Goal: Task Accomplishment & Management: Use online tool/utility

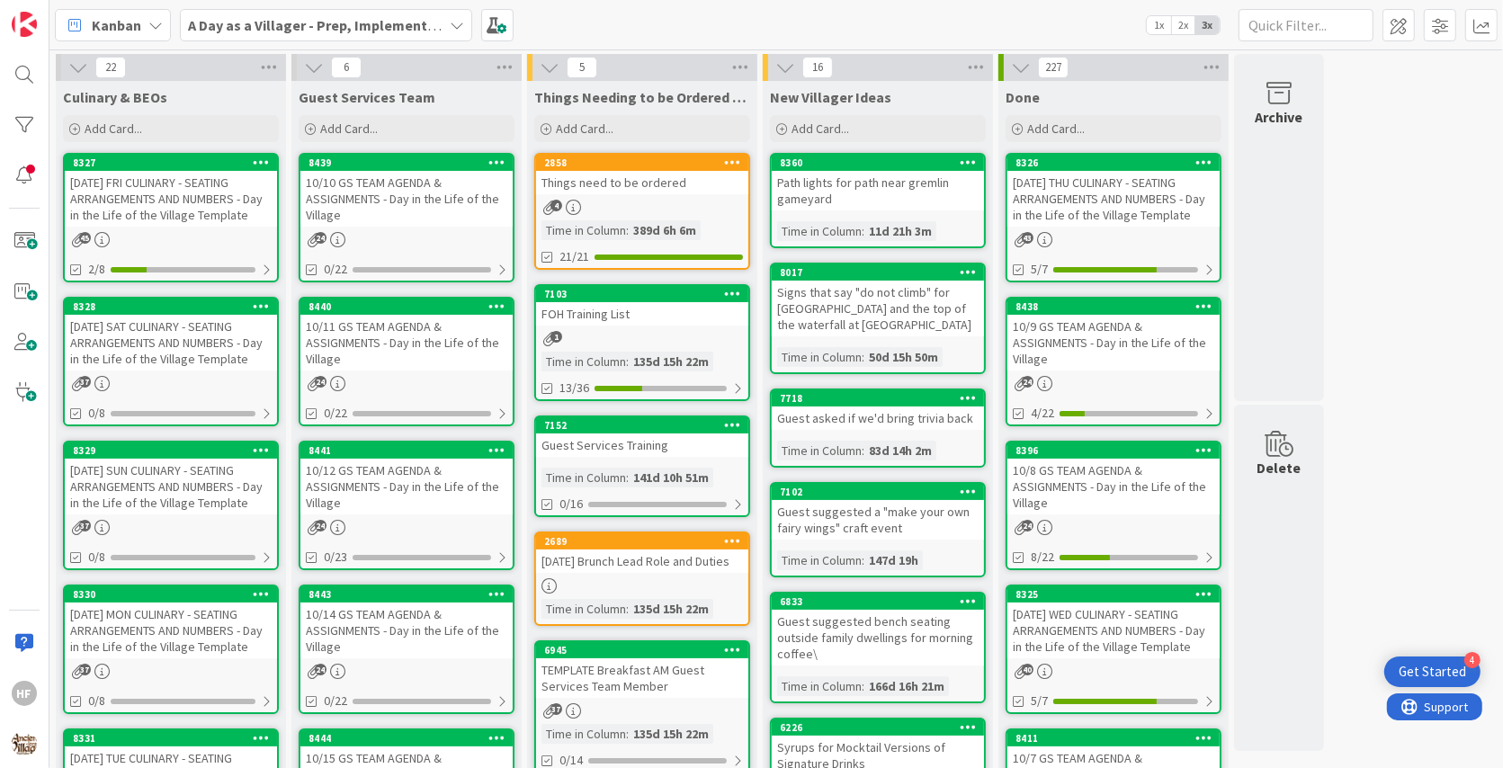
click at [111, 359] on div "[DATE] SAT CULINARY - SEATING ARRANGEMENTS AND NUMBERS - Day in the Life of the…" at bounding box center [171, 343] width 212 height 56
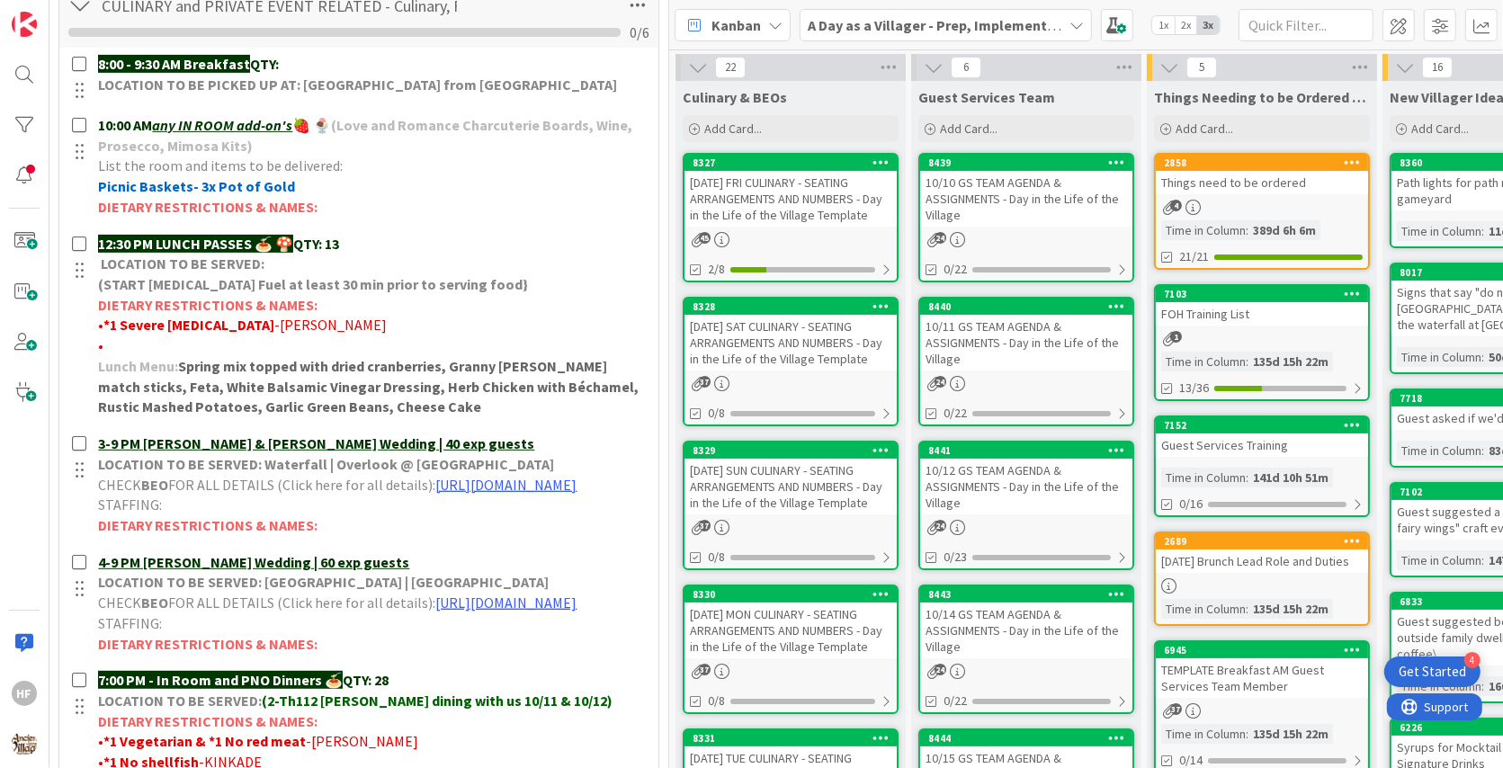
scroll to position [720, 0]
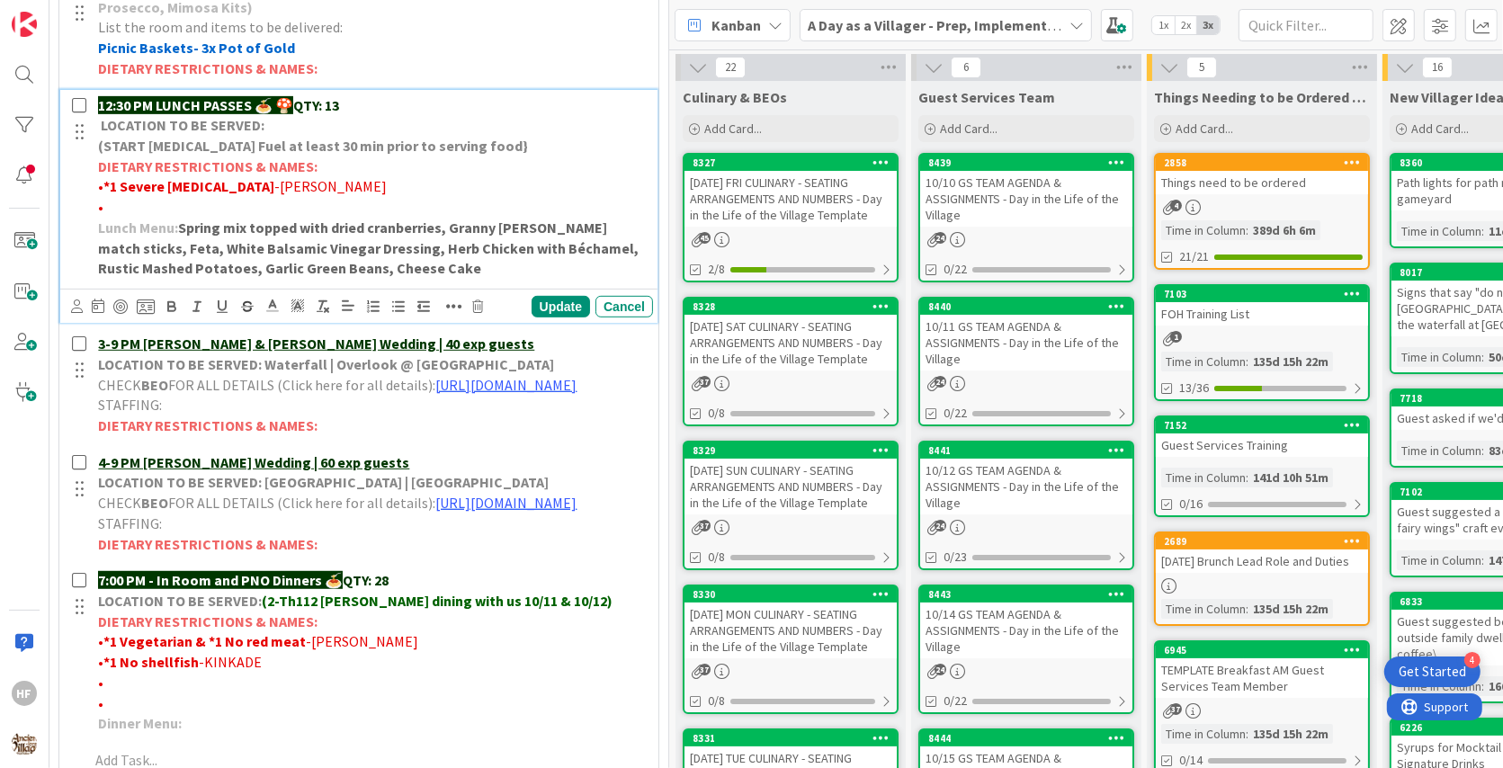
click at [398, 103] on p "12:30 PM LUNCH PASSES 🍝 🍄 QTY: 13" at bounding box center [372, 105] width 548 height 21
click at [315, 219] on strong "Spring mix topped with dried cranberries, Granny [PERSON_NAME] match sticks, Fe…" at bounding box center [369, 248] width 543 height 58
click at [272, 209] on p "•" at bounding box center [372, 207] width 548 height 21
click at [287, 206] on span "[PERSON_NAME]- 1 gluten free & Dairy Free" at bounding box center [238, 207] width 270 height 18
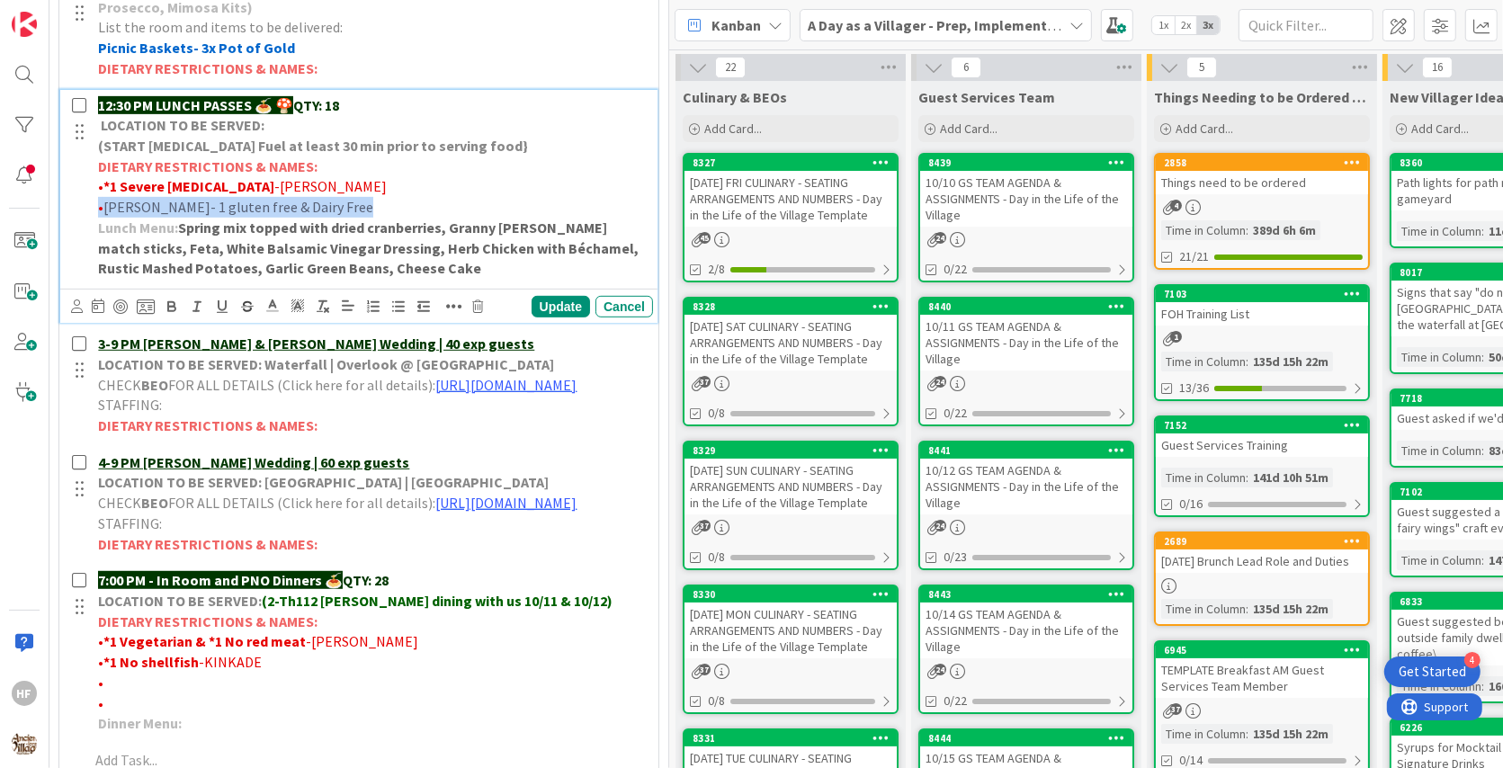
click at [287, 206] on span "[PERSON_NAME]- 1 gluten free & Dairy Free" at bounding box center [238, 207] width 270 height 18
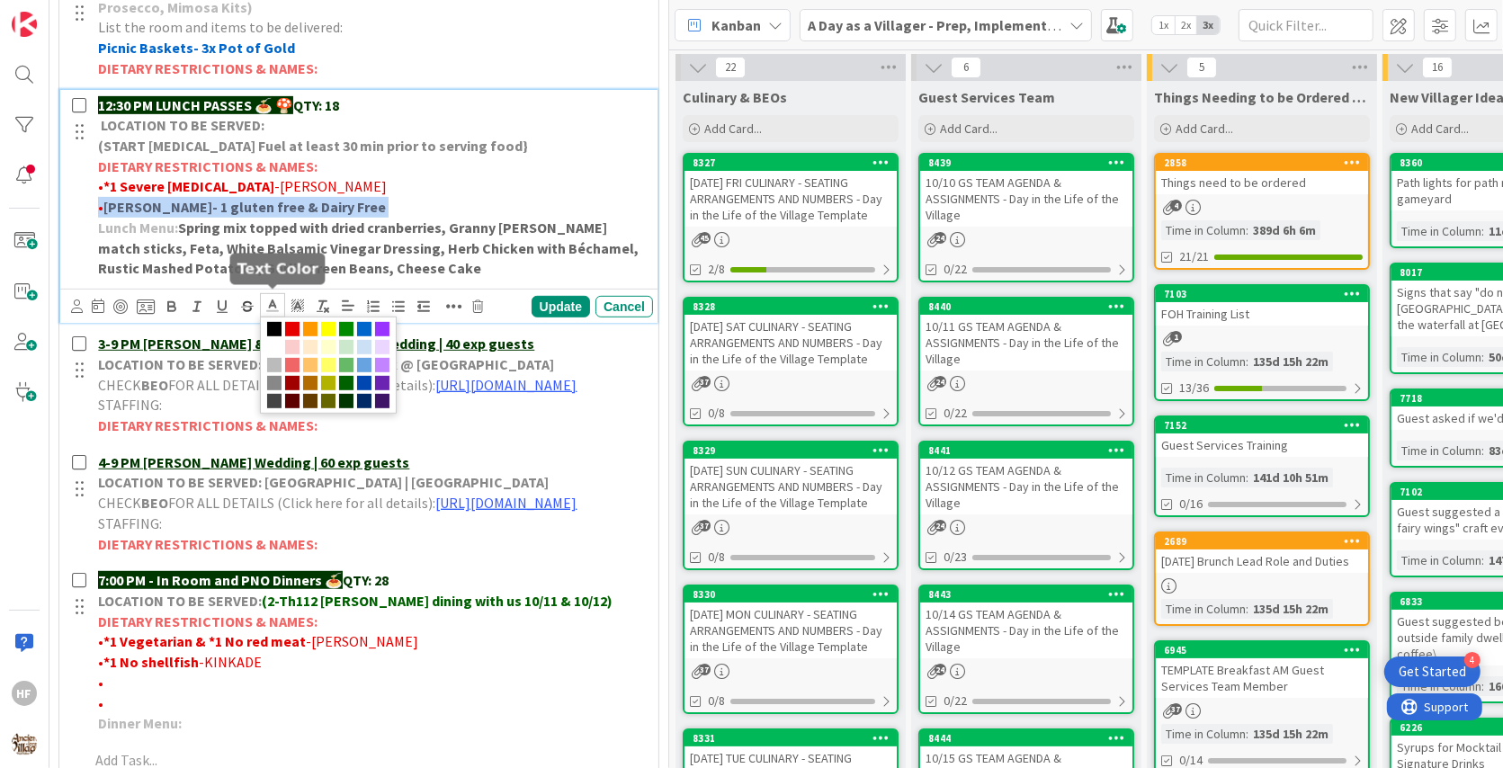
click at [277, 298] on icon at bounding box center [273, 306] width 16 height 16
click at [292, 324] on span at bounding box center [292, 329] width 14 height 14
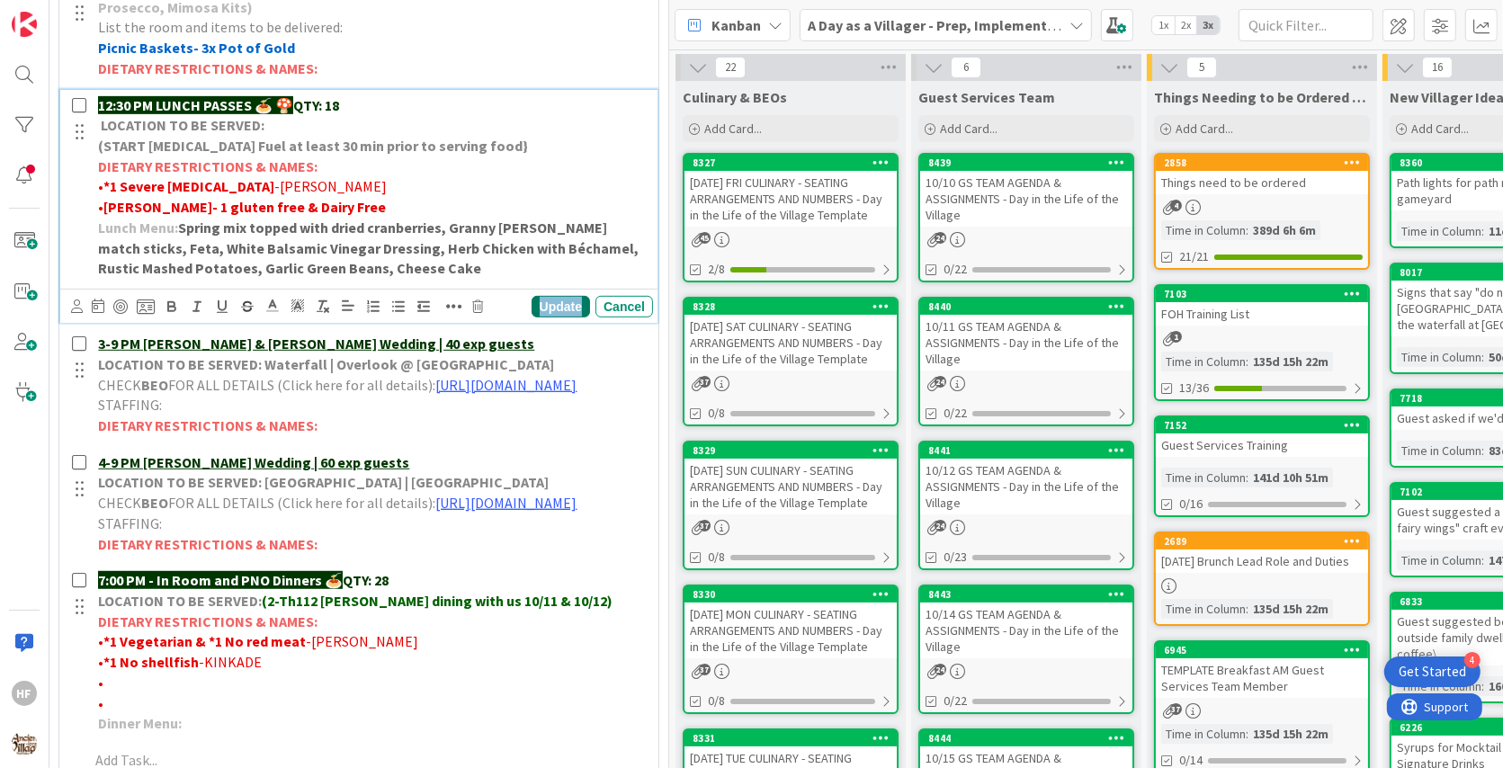
click at [560, 301] on div "Update" at bounding box center [561, 307] width 58 height 22
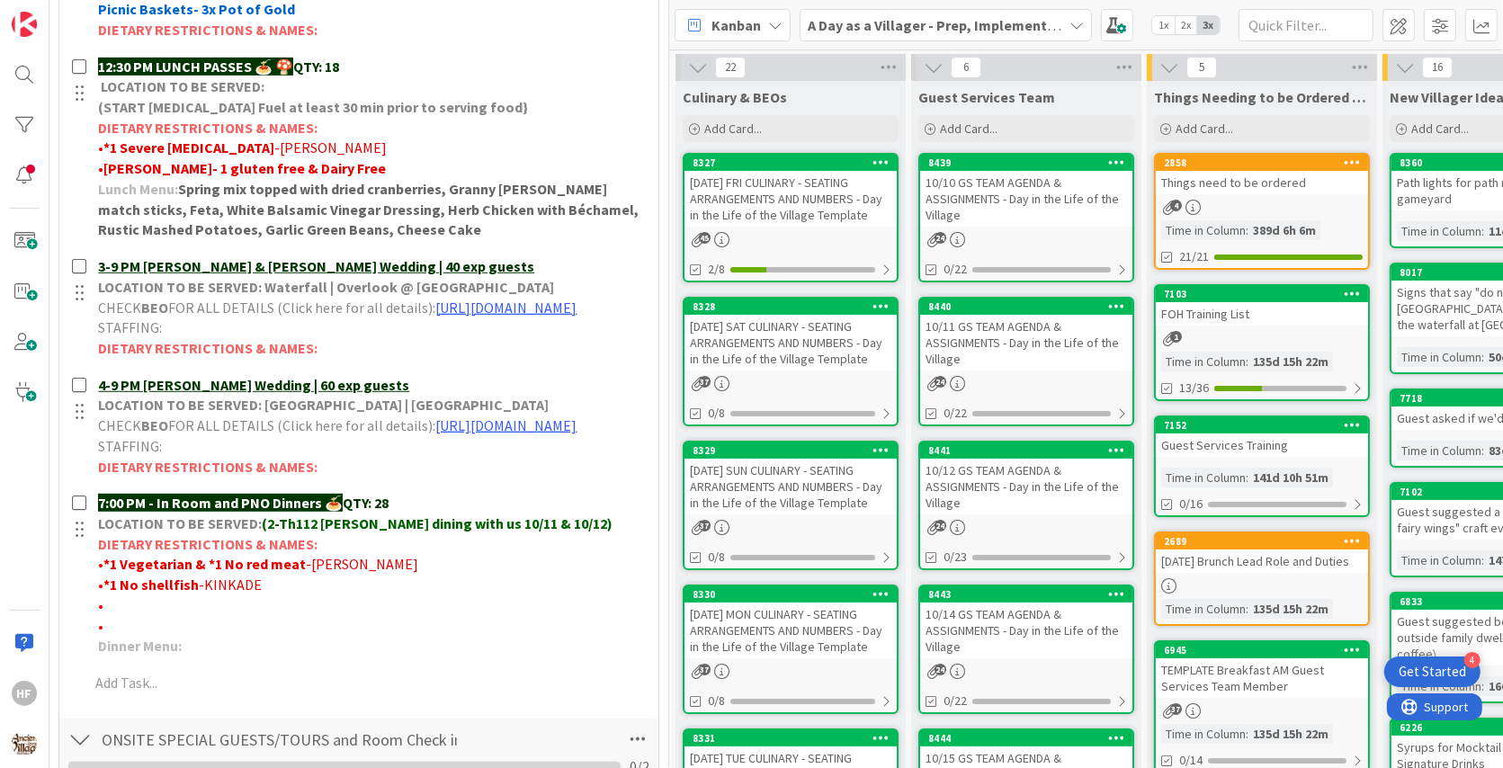
scroll to position [761, 0]
